Goal: Navigation & Orientation: Find specific page/section

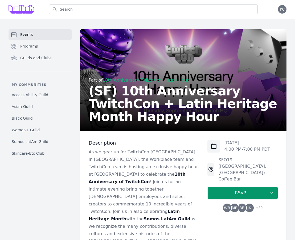
click at [27, 33] on span "Events" at bounding box center [26, 34] width 13 height 5
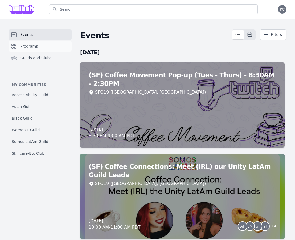
click at [28, 46] on span "Programs" at bounding box center [29, 46] width 18 height 5
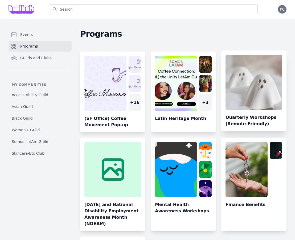
click at [258, 120] on link at bounding box center [253, 93] width 65 height 77
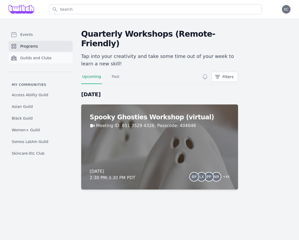
click at [36, 59] on span "Guilds and Clubs" at bounding box center [35, 57] width 31 height 5
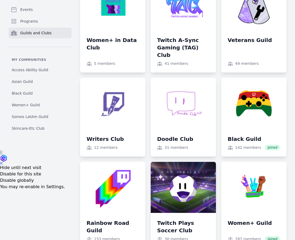
scroll to position [80, 0]
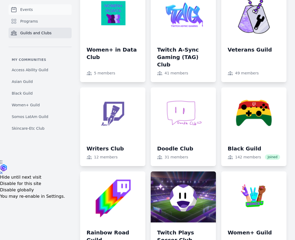
click at [19, 9] on link "Events" at bounding box center [40, 9] width 63 height 11
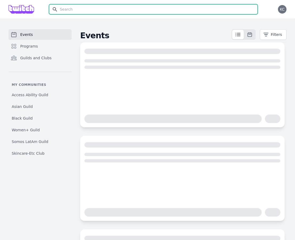
click at [98, 9] on input "text" at bounding box center [153, 9] width 209 height 10
type input "sfo19"
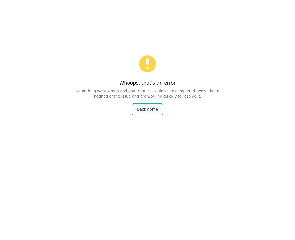
click at [144, 112] on link "Back home" at bounding box center [148, 109] width 30 height 10
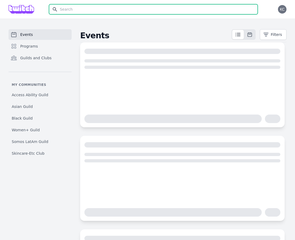
click at [97, 7] on input "text" at bounding box center [153, 9] width 209 height 10
type input "sfo19"
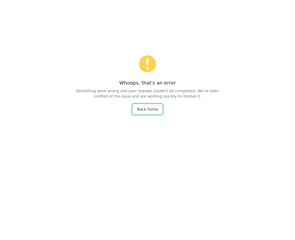
click at [147, 110] on link "Back home" at bounding box center [148, 109] width 30 height 10
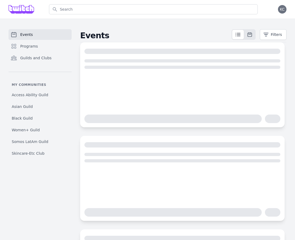
click at [27, 36] on span "Events" at bounding box center [26, 34] width 13 height 5
click at [27, 43] on link "Programs" at bounding box center [40, 46] width 63 height 11
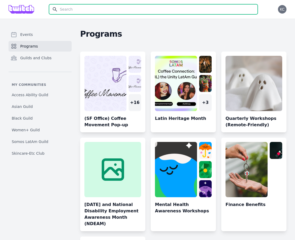
click at [74, 13] on input "text" at bounding box center [153, 9] width 209 height 10
type input "sf"
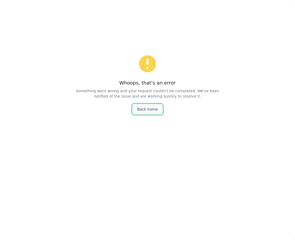
click at [154, 110] on link "Back home" at bounding box center [148, 109] width 30 height 10
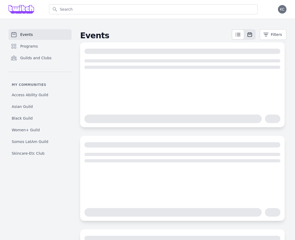
click at [249, 35] on icon at bounding box center [250, 35] width 4 height 4
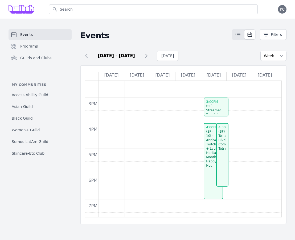
scroll to position [186, 0]
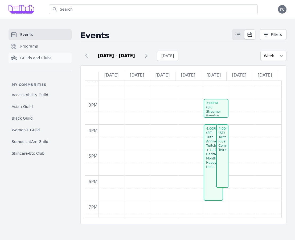
click at [24, 57] on span "Guilds and Clubs" at bounding box center [35, 57] width 31 height 5
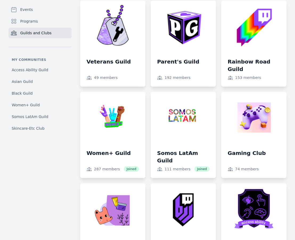
scroll to position [531, 0]
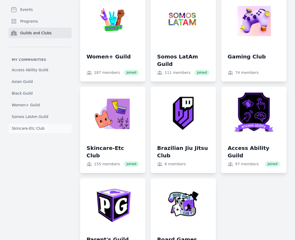
click at [30, 129] on span "Skincare-Etc Club" at bounding box center [28, 128] width 33 height 5
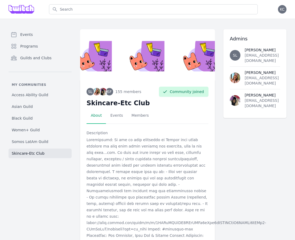
scroll to position [22, 0]
